Goal: Book appointment/travel/reservation

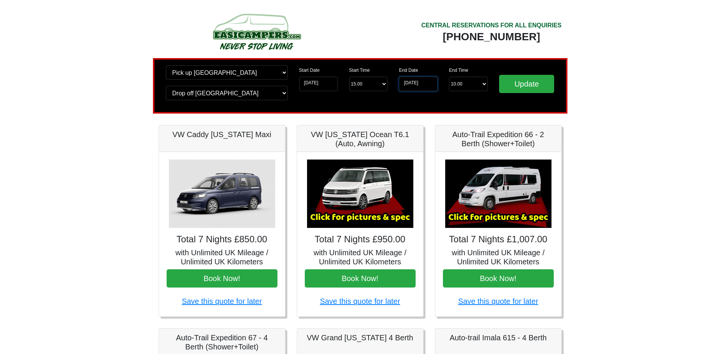
click at [412, 82] on input "[DATE]" at bounding box center [418, 84] width 39 height 14
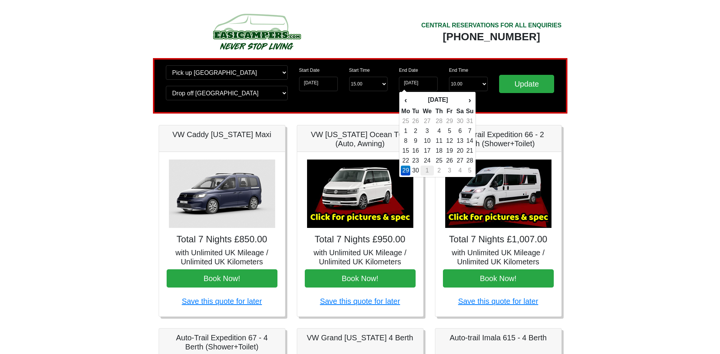
click at [430, 169] on td "1" at bounding box center [427, 170] width 13 height 10
type input "[DATE]"
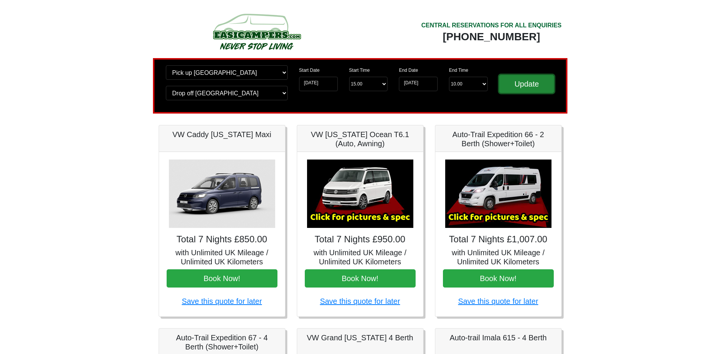
click at [548, 84] on input "Update" at bounding box center [526, 84] width 55 height 18
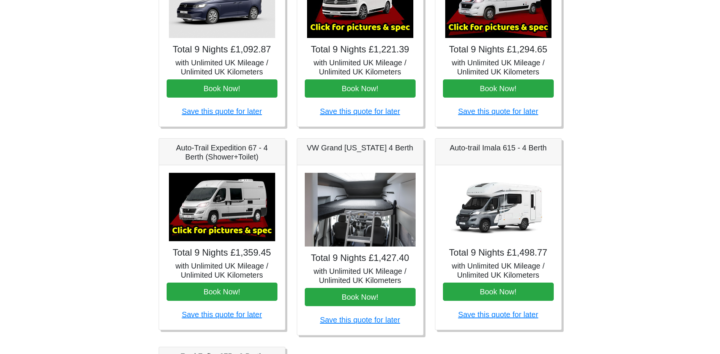
scroll to position [228, 0]
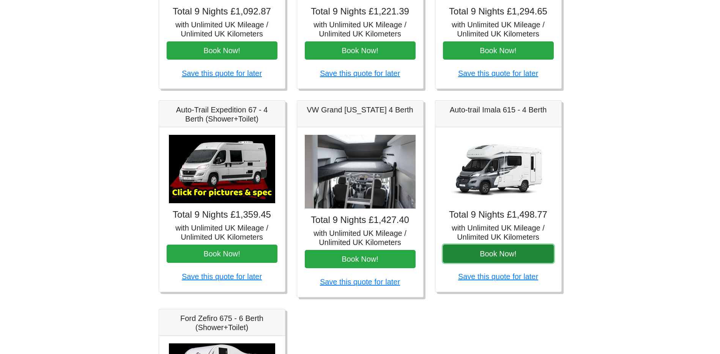
click at [485, 253] on button "Book Now!" at bounding box center [498, 253] width 111 height 18
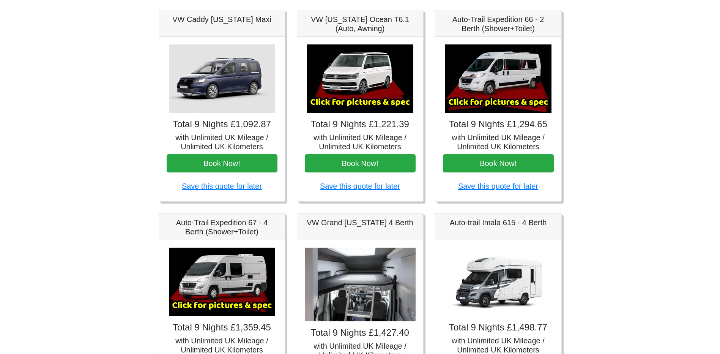
scroll to position [0, 0]
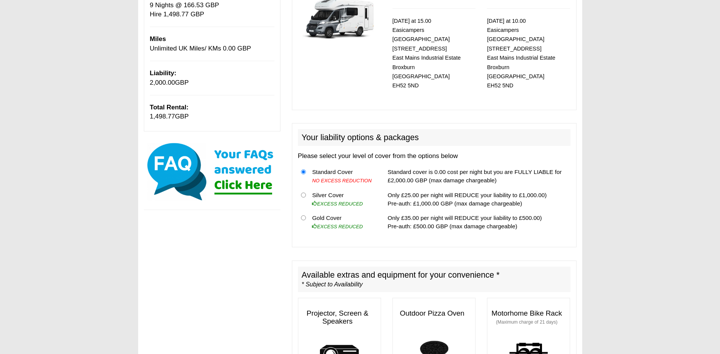
scroll to position [76, 0]
